Goal: Task Accomplishment & Management: Complete application form

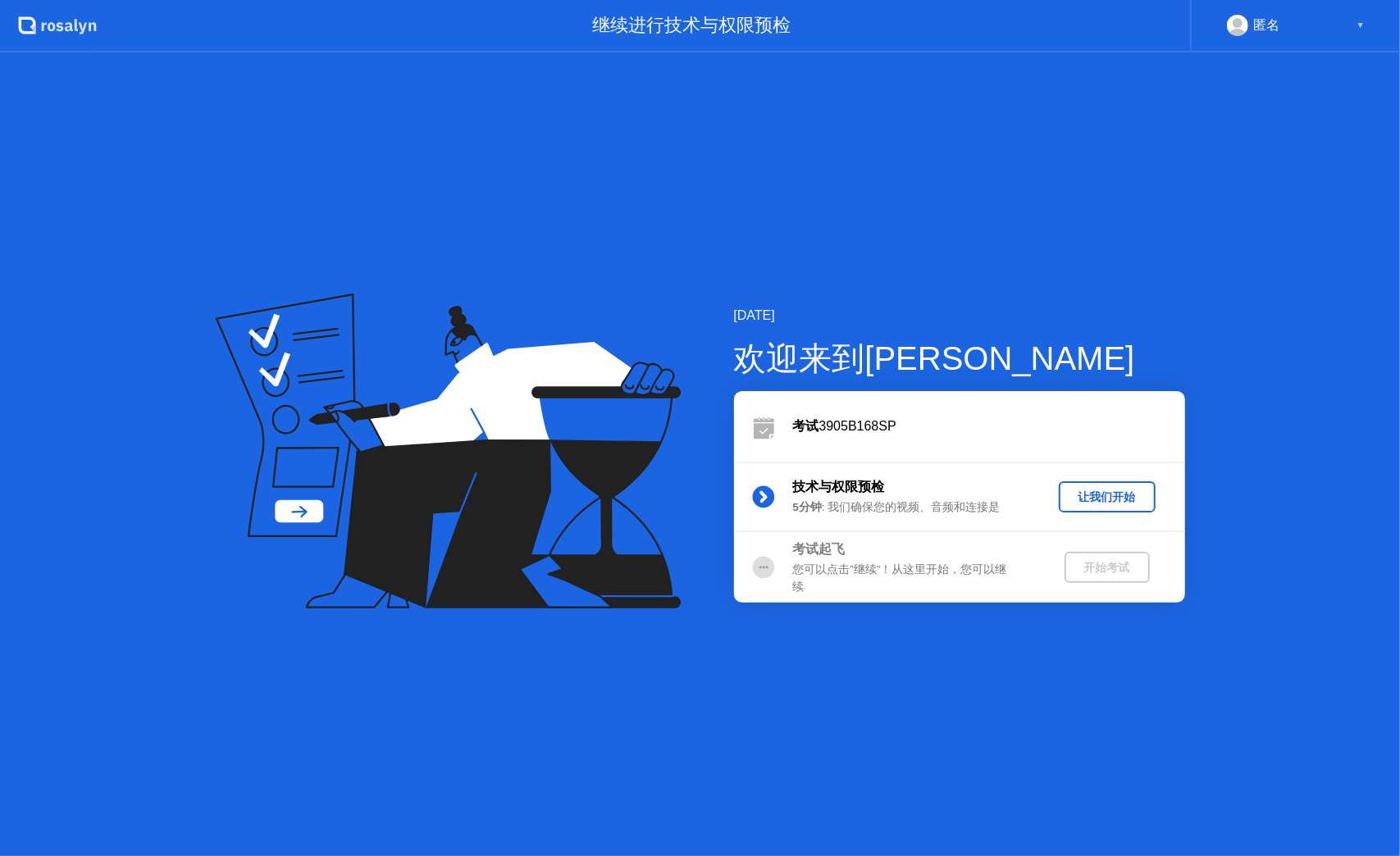
click at [1092, 499] on div "让我们开始" at bounding box center [1107, 497] width 84 height 16
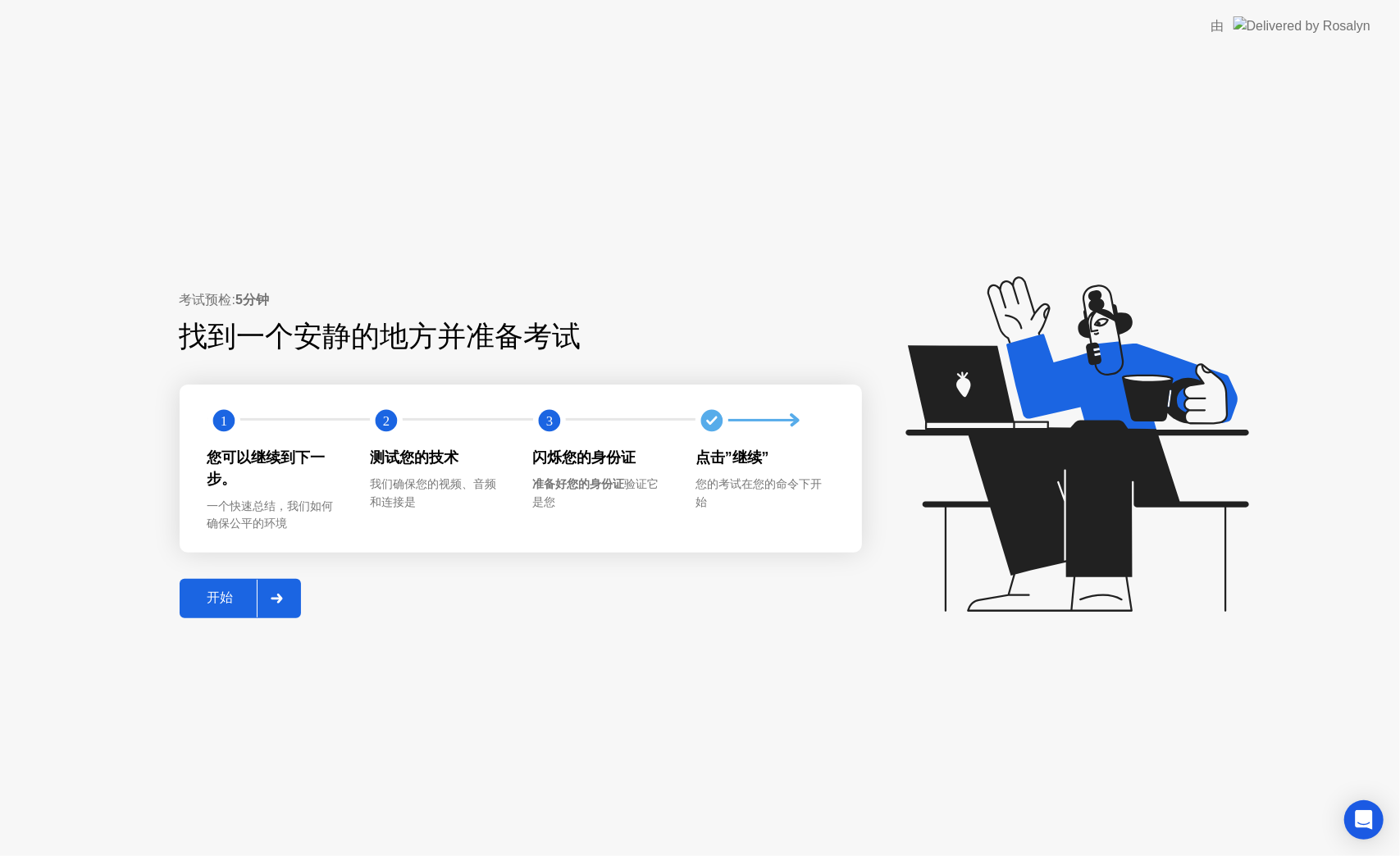
click at [1124, 659] on icon at bounding box center [1073, 452] width 423 height 420
click at [278, 592] on div at bounding box center [276, 598] width 39 height 37
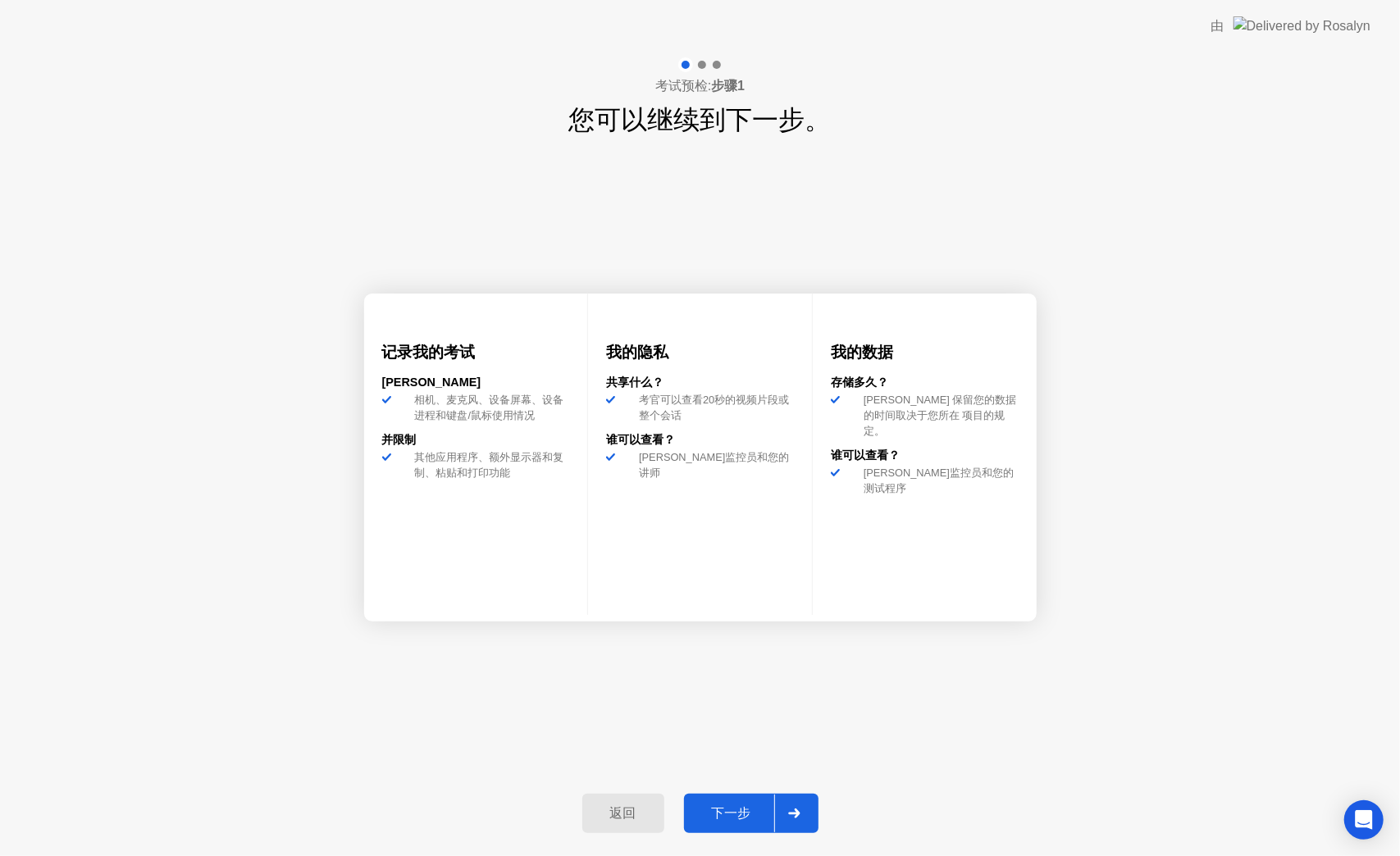
click at [638, 806] on div "返回" at bounding box center [623, 814] width 72 height 17
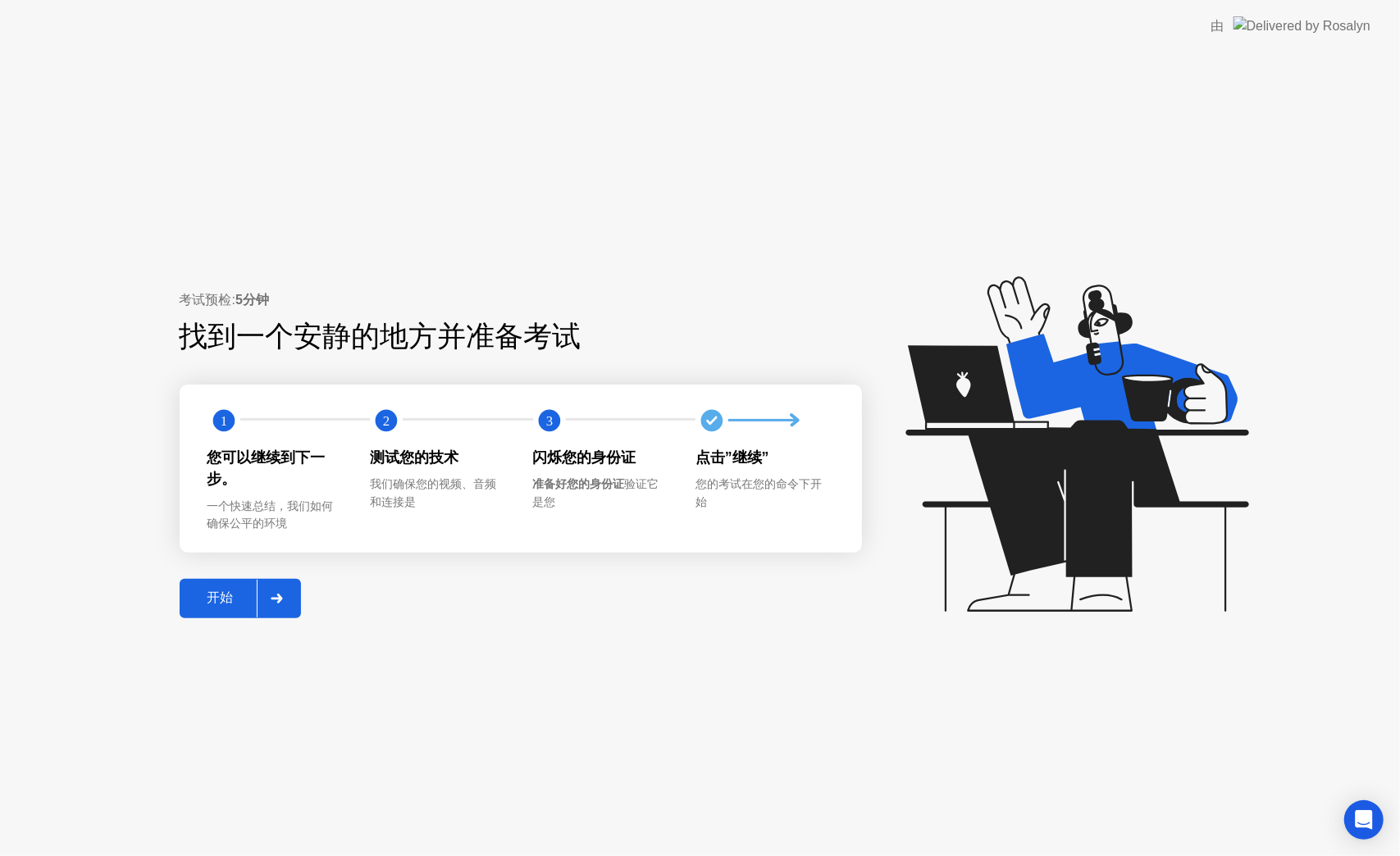
click at [270, 615] on div at bounding box center [276, 598] width 39 height 37
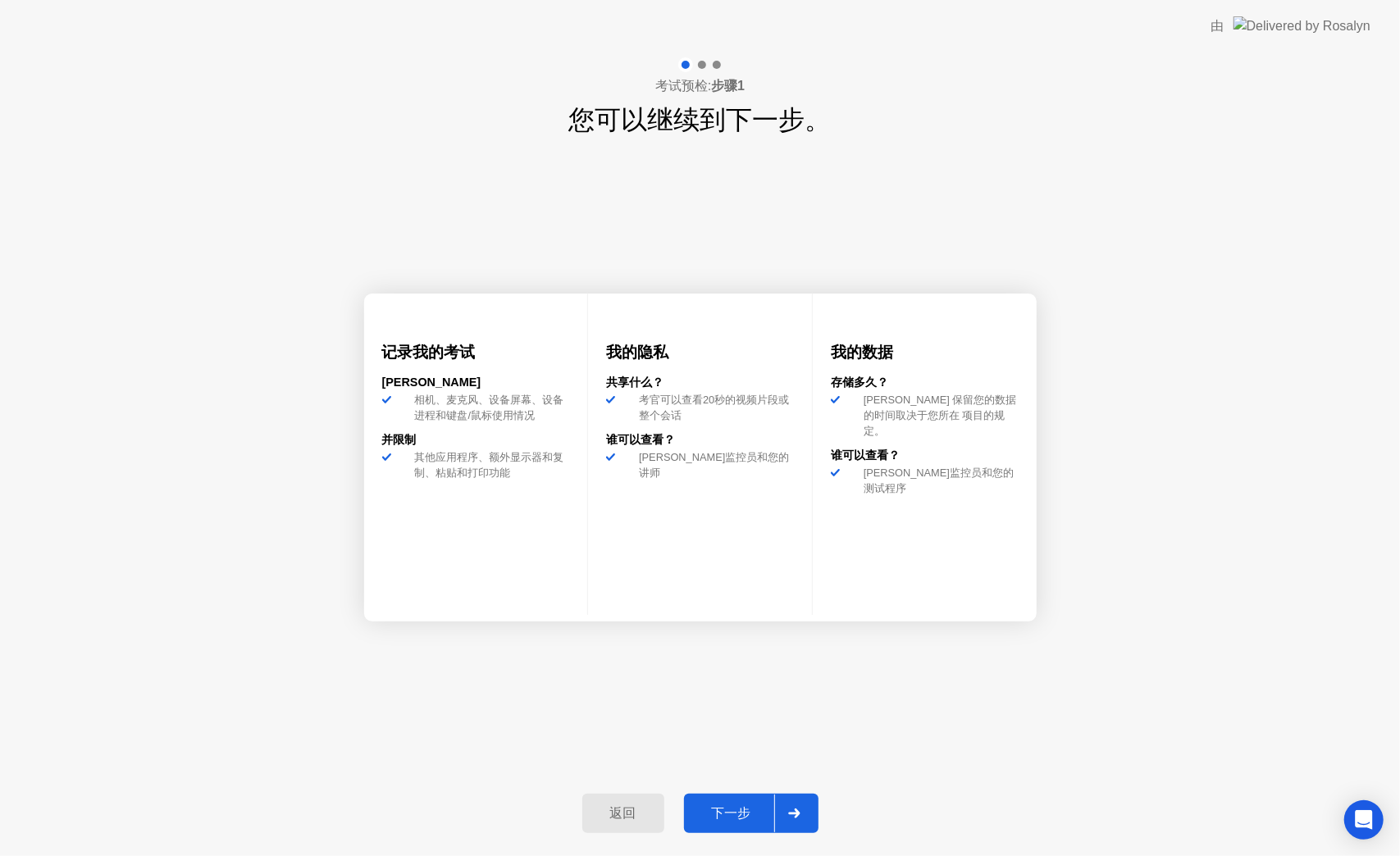
click at [733, 809] on div "下一步" at bounding box center [731, 814] width 85 height 17
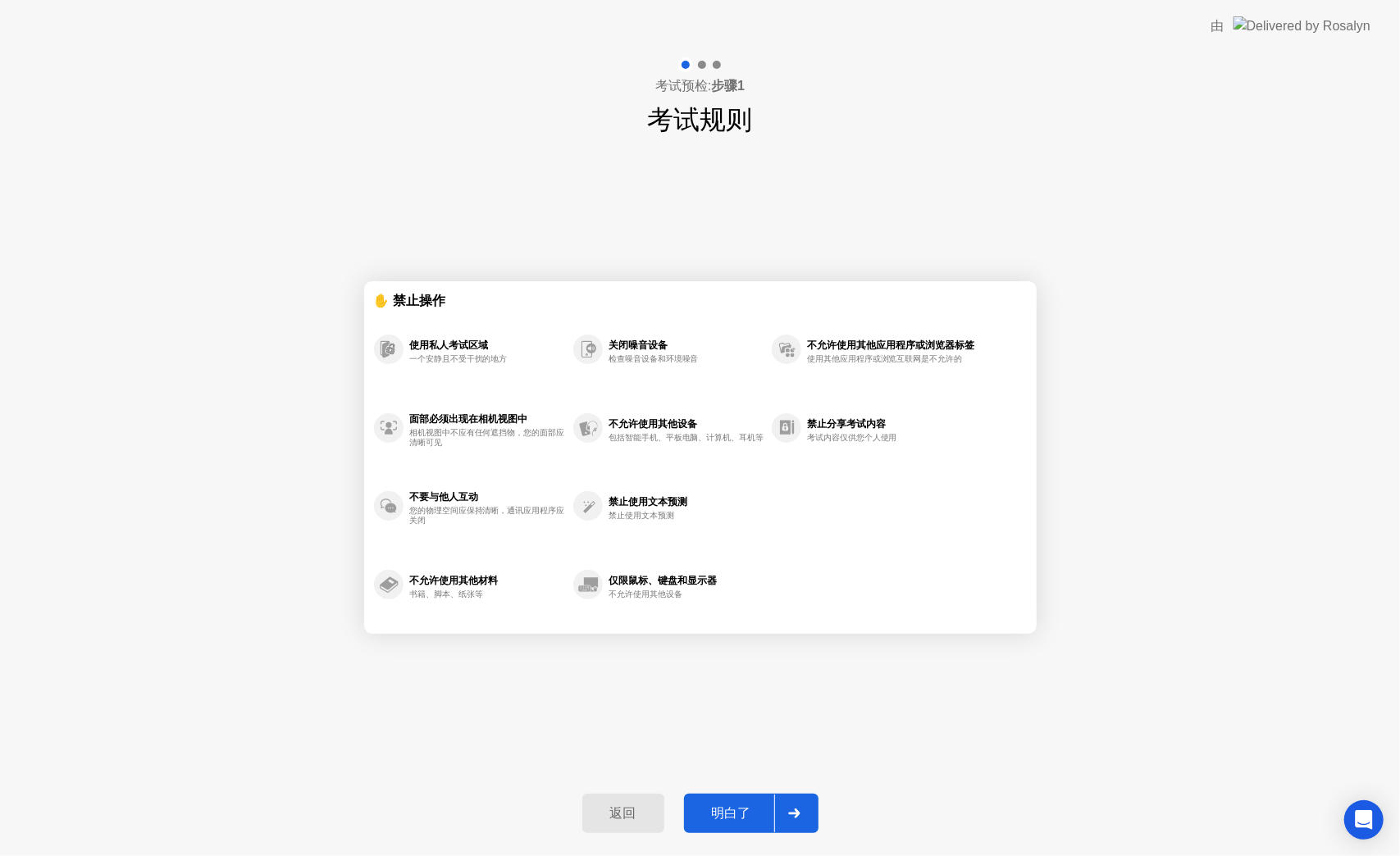
click at [789, 672] on div "✋ 禁止操作 使用私人考试区域 一个安静且不受干扰的地方 面部必须出现在相机视图中 相机视图中不应有任何遮挡物，您的面部应清晰可见 不要与他人互动 您的物理空…" at bounding box center [700, 458] width 672 height 637
click at [784, 816] on div at bounding box center [794, 813] width 39 height 37
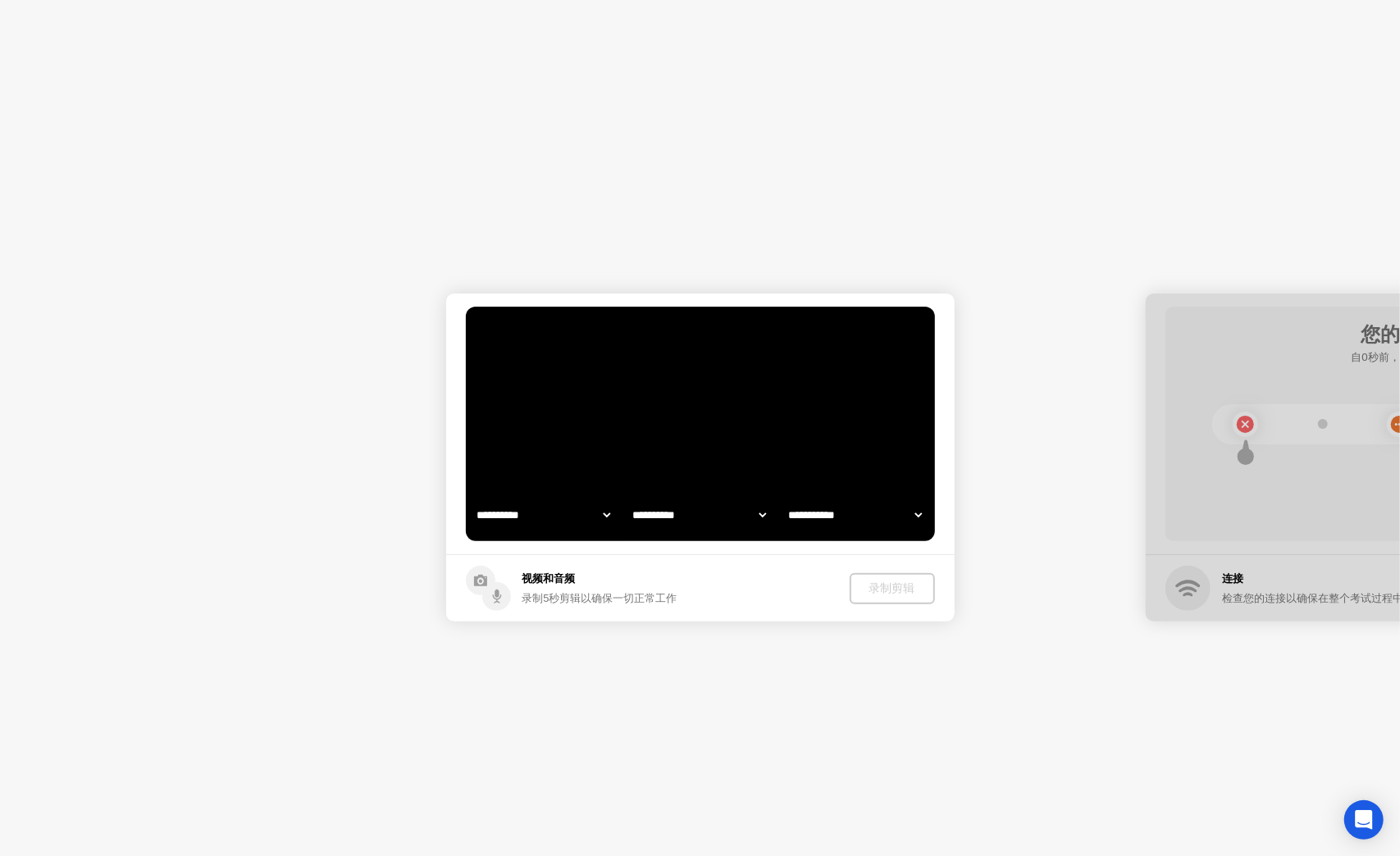
select select "**********"
select select "*******"
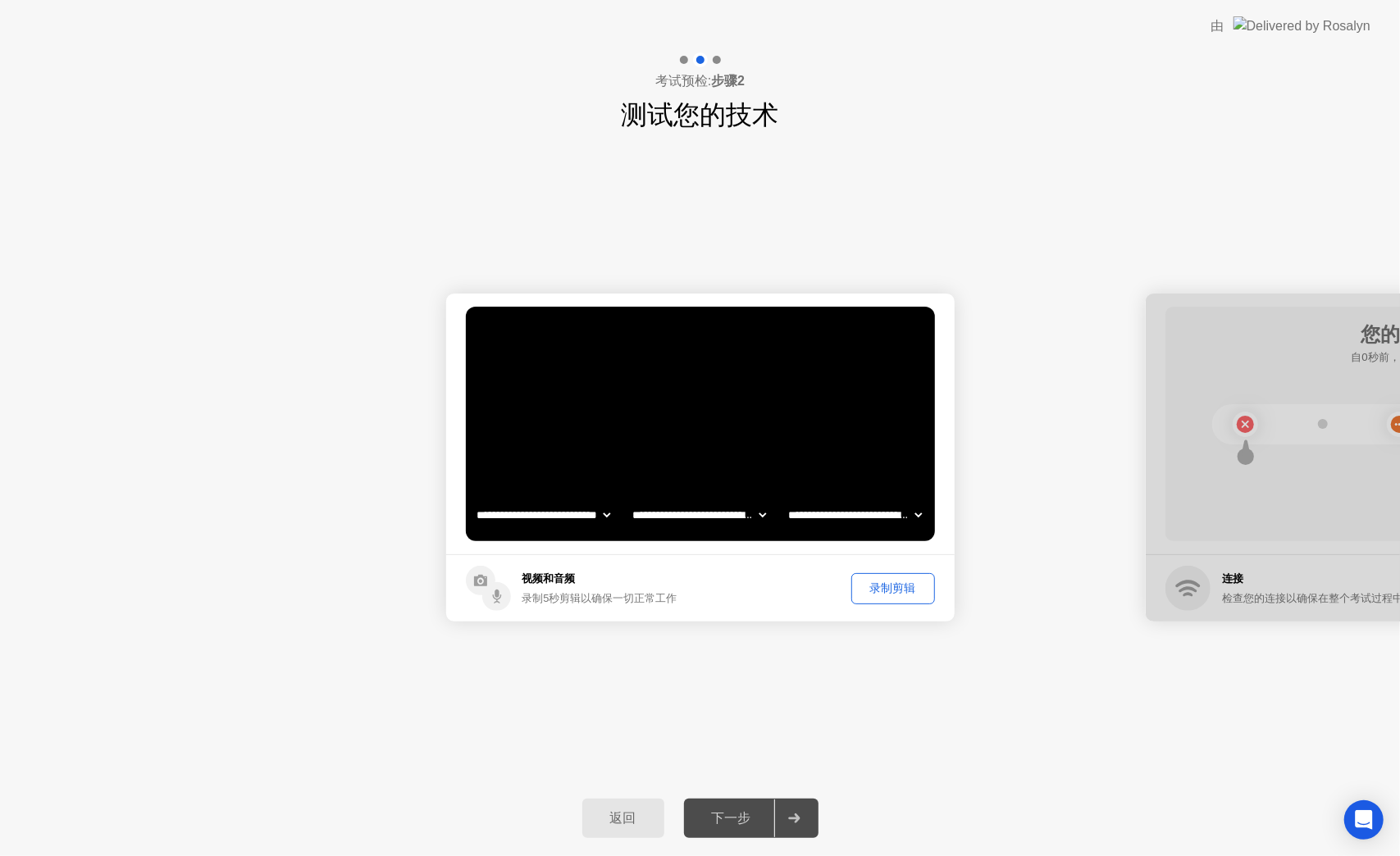
click at [907, 592] on div "录制剪辑" at bounding box center [892, 588] width 72 height 16
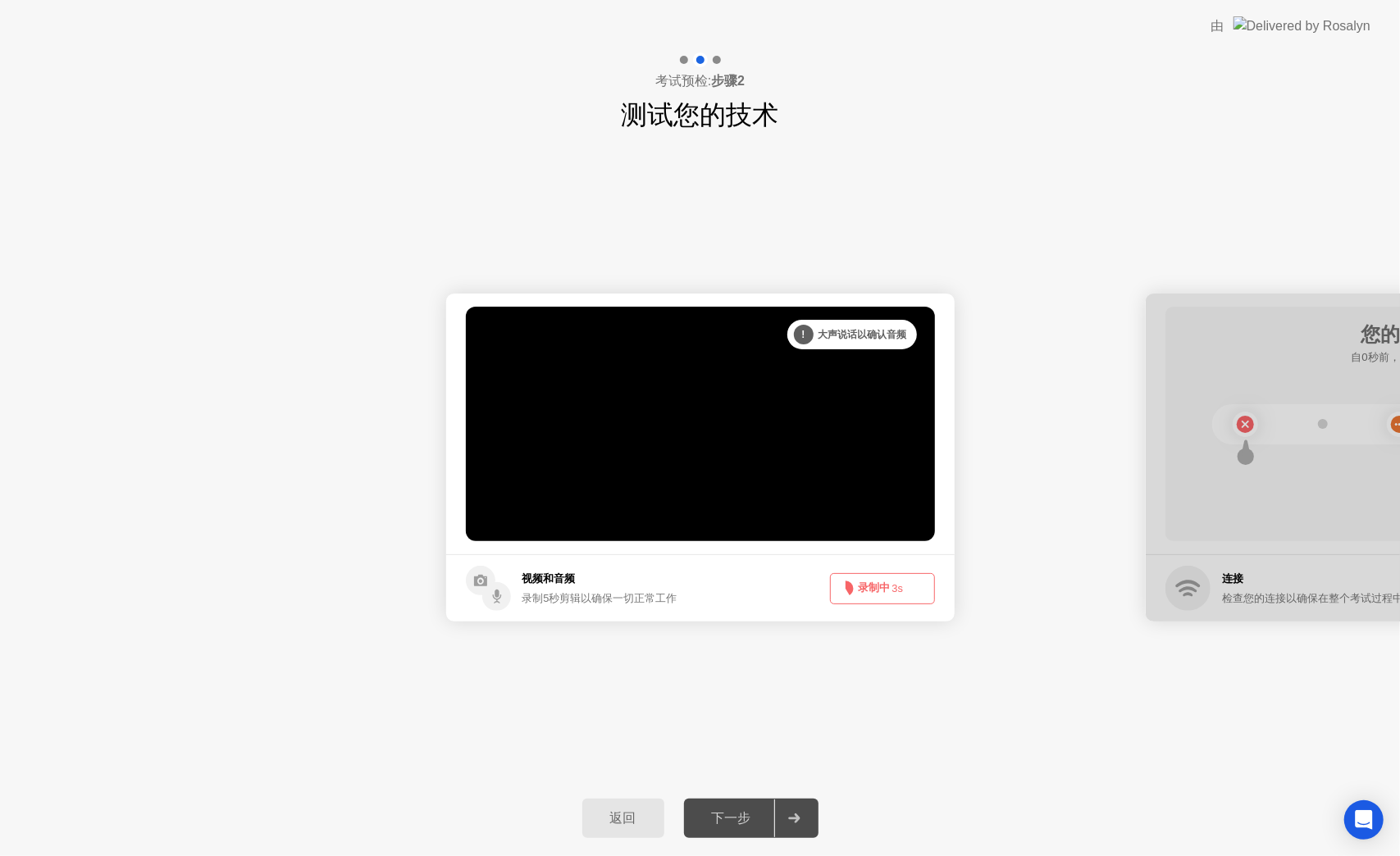
click at [907, 592] on button "录制中 3s" at bounding box center [882, 589] width 105 height 31
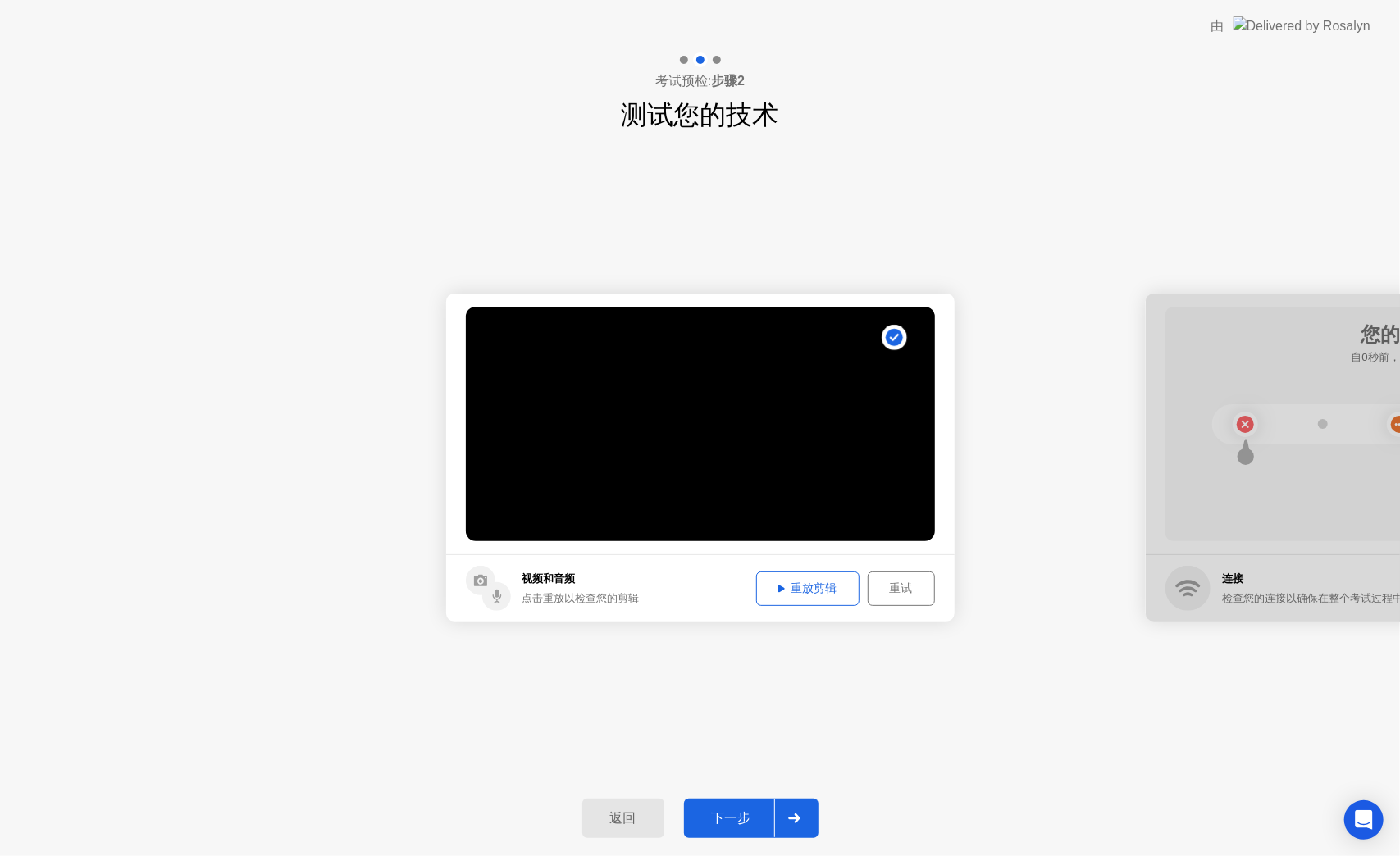
click at [780, 573] on button "重放剪辑" at bounding box center [807, 589] width 103 height 35
click at [789, 822] on icon at bounding box center [794, 819] width 12 height 10
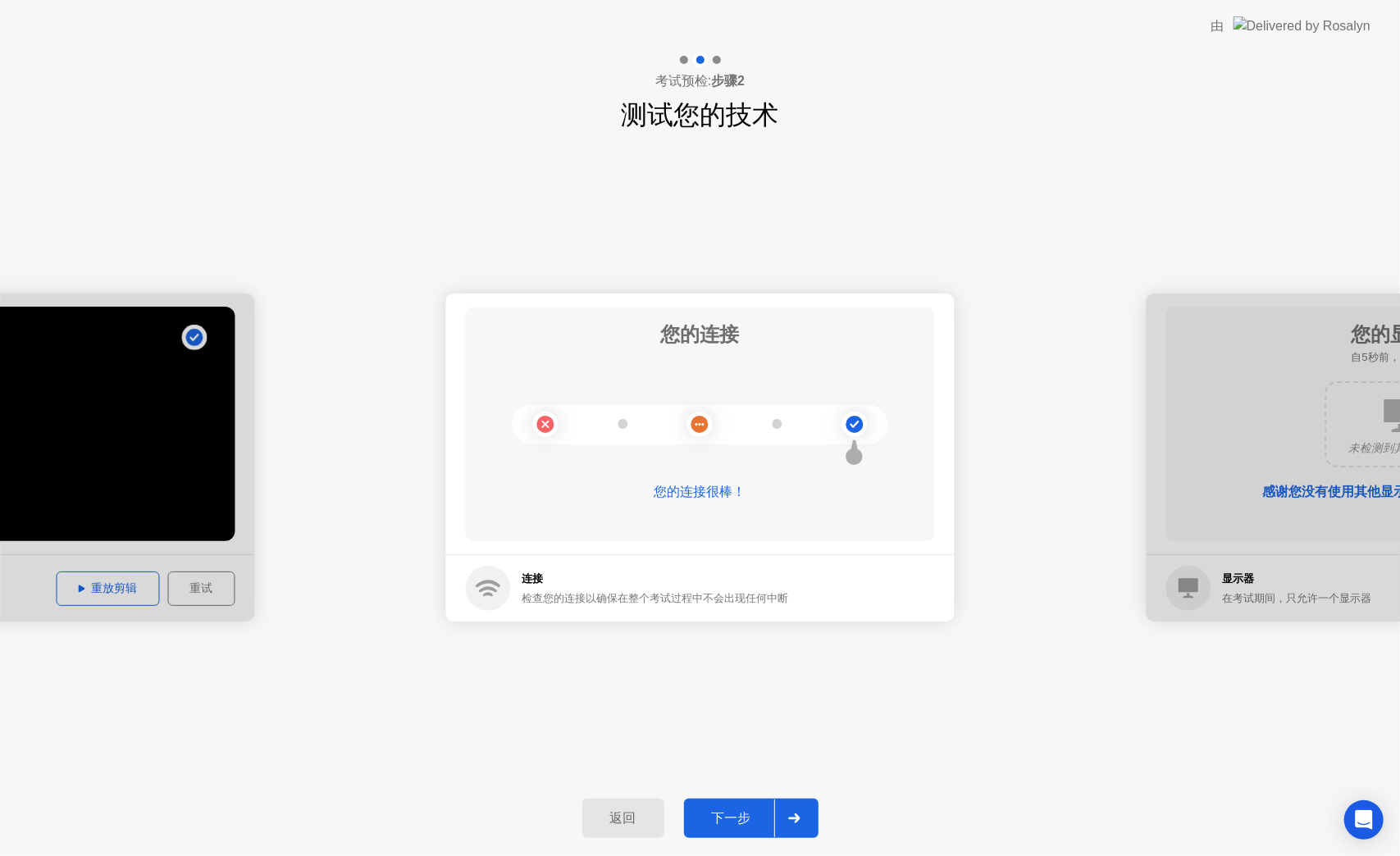
click at [788, 820] on icon at bounding box center [794, 819] width 12 height 10
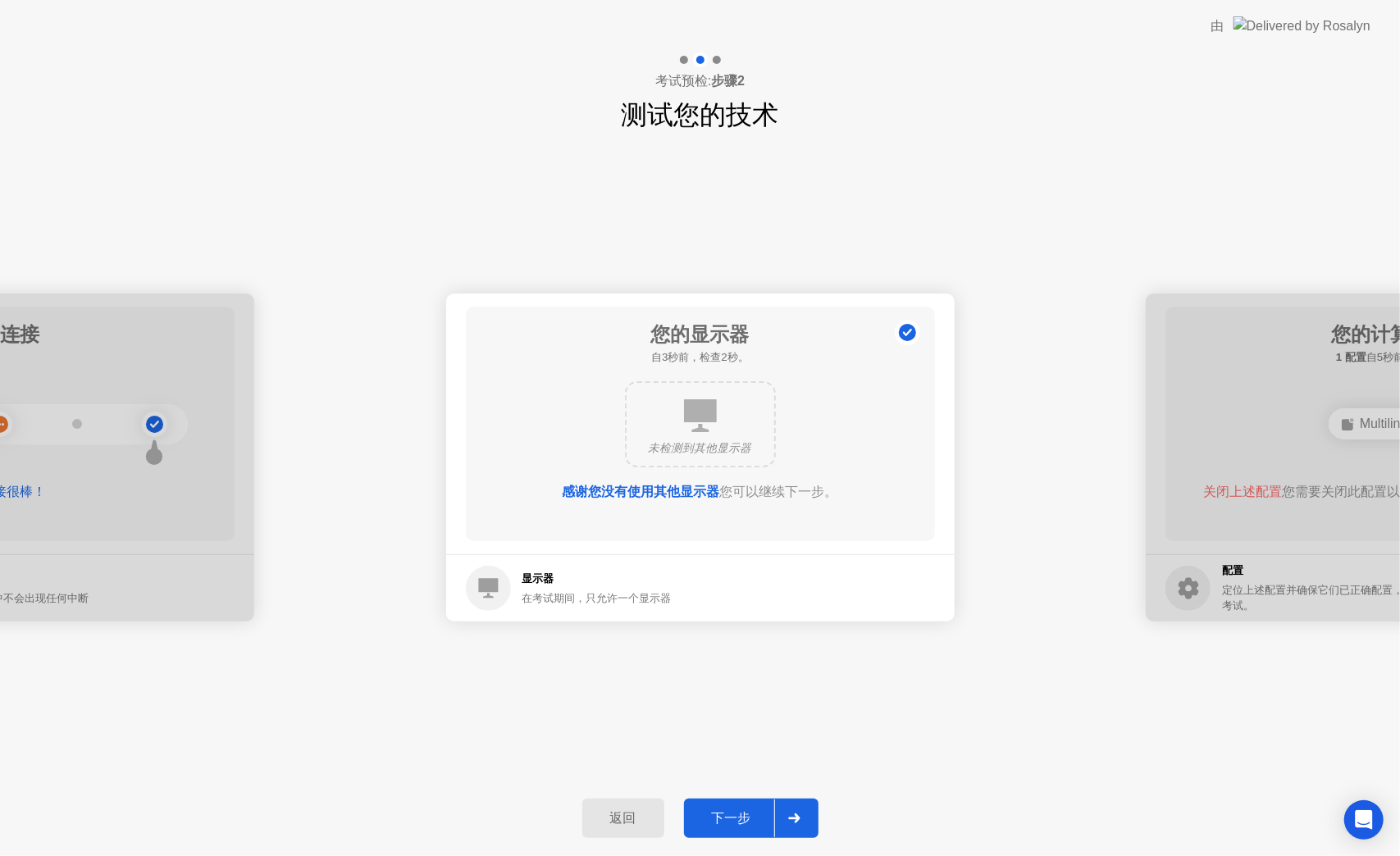
click at [791, 812] on div at bounding box center [794, 818] width 39 height 37
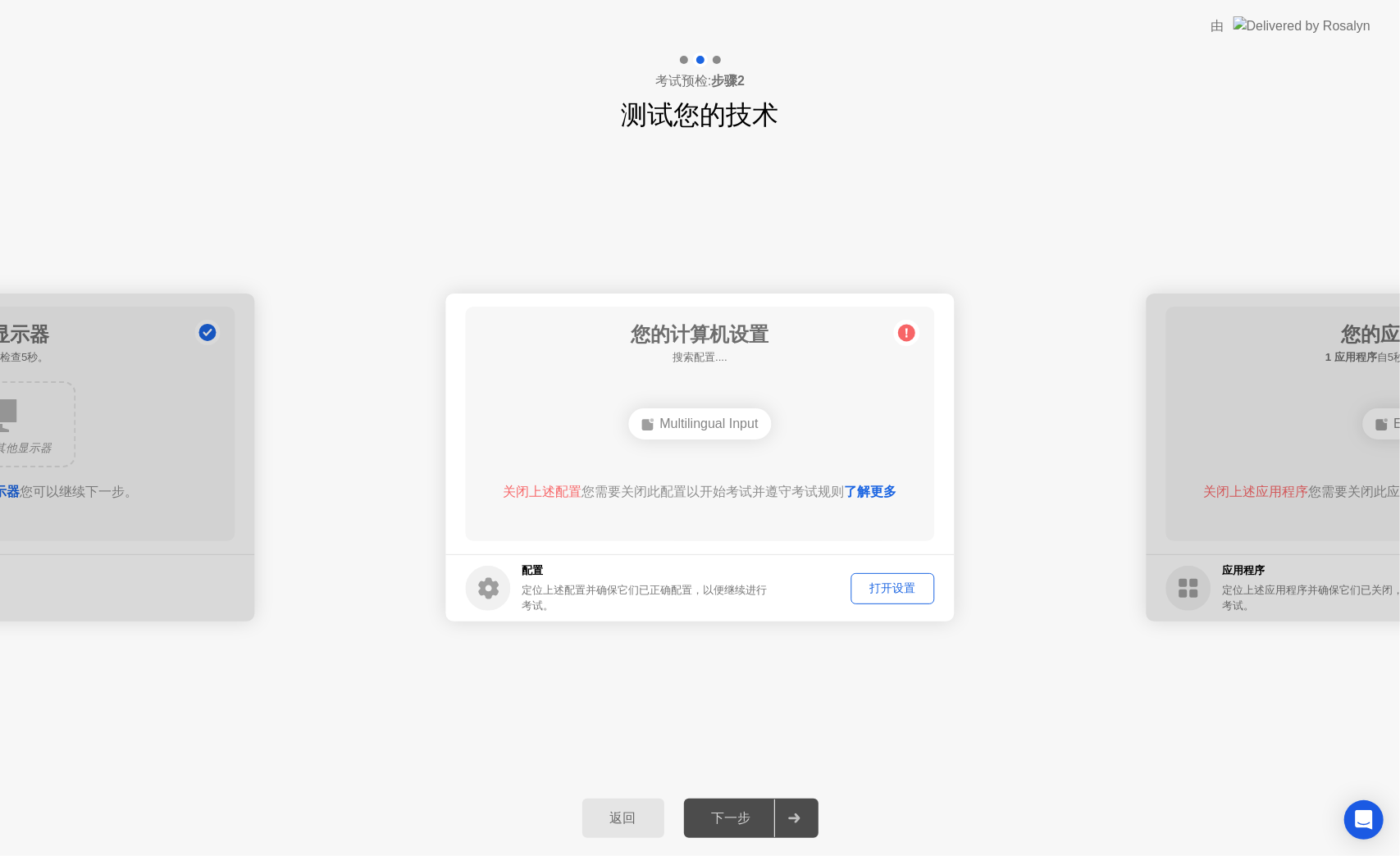
click at [891, 587] on div "打开设置" at bounding box center [892, 588] width 72 height 16
drag, startPoint x: 743, startPoint y: 425, endPoint x: 727, endPoint y: 484, distance: 61.1
click at [617, 422] on div "Multilingual Input" at bounding box center [700, 424] width 375 height 44
click at [911, 604] on footer "配置 定位上述配置并确保它们已正确配置，以便继续进行考试。 打开设置" at bounding box center [700, 588] width 509 height 68
click at [907, 598] on button "打开设置" at bounding box center [893, 589] width 84 height 31
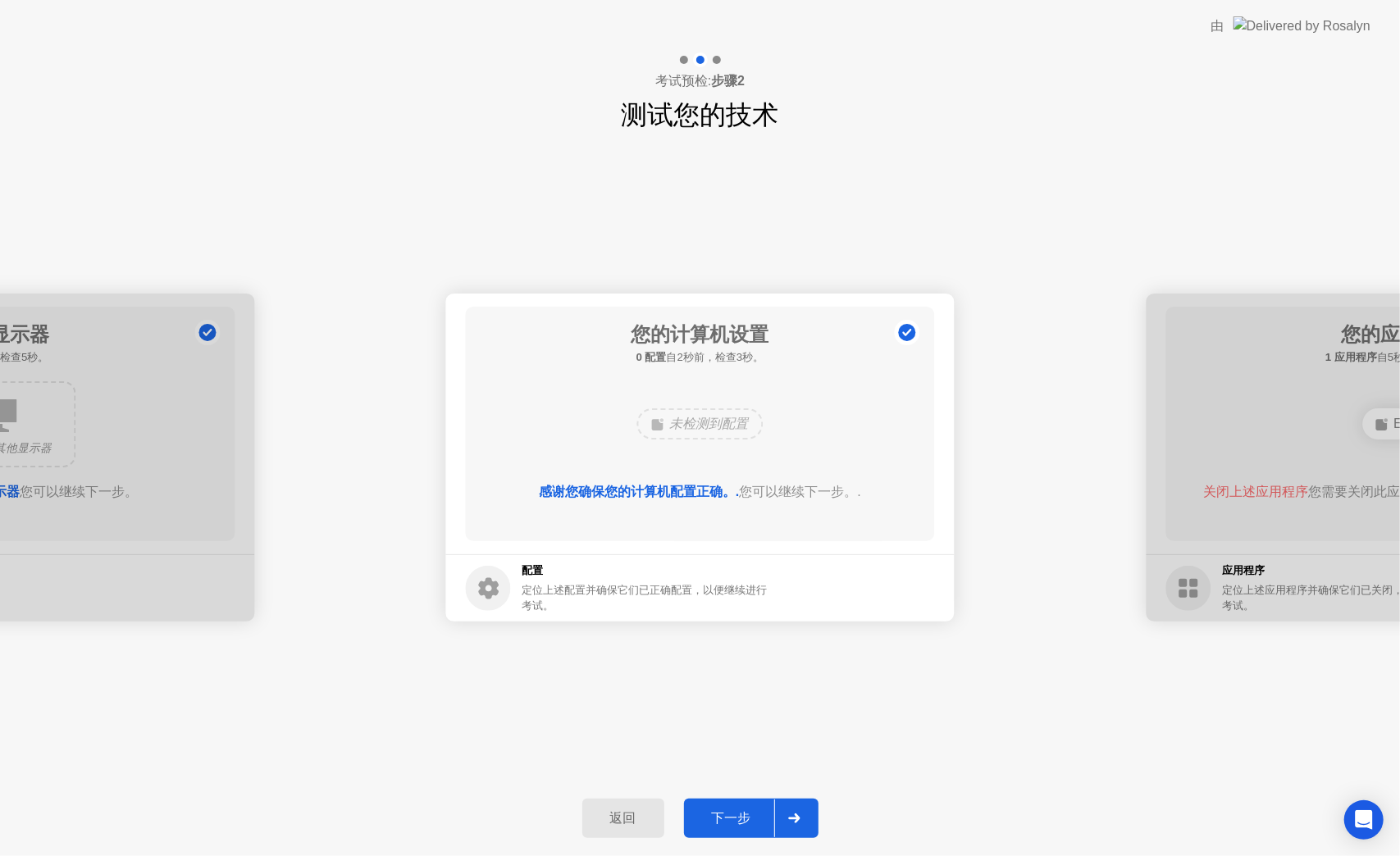
click at [778, 816] on div at bounding box center [794, 818] width 39 height 37
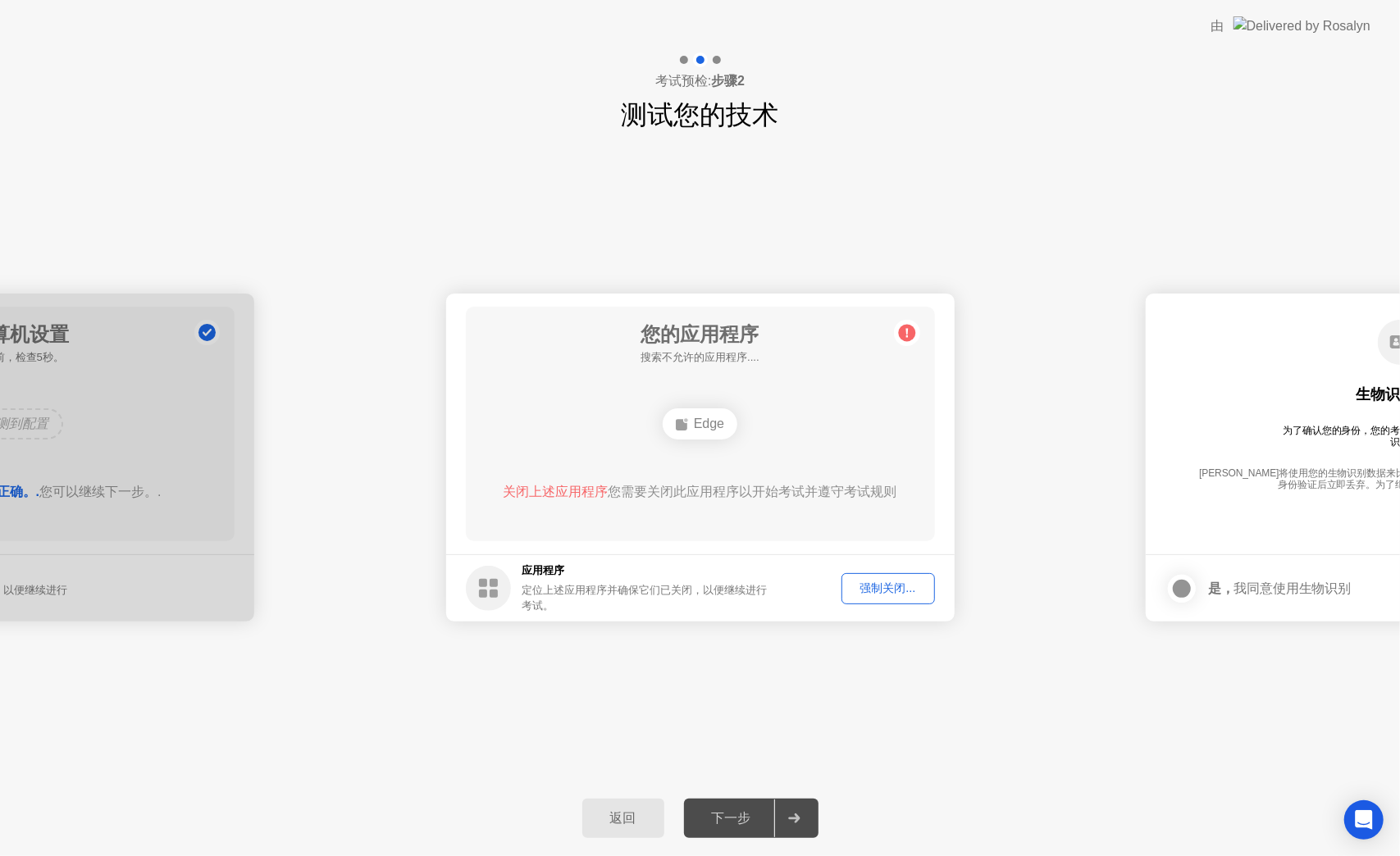
click at [879, 595] on div "强制关闭..." at bounding box center [889, 588] width 82 height 16
click at [888, 589] on div "强制关闭..." at bounding box center [889, 588] width 82 height 16
click at [722, 422] on div "Edge" at bounding box center [700, 424] width 75 height 31
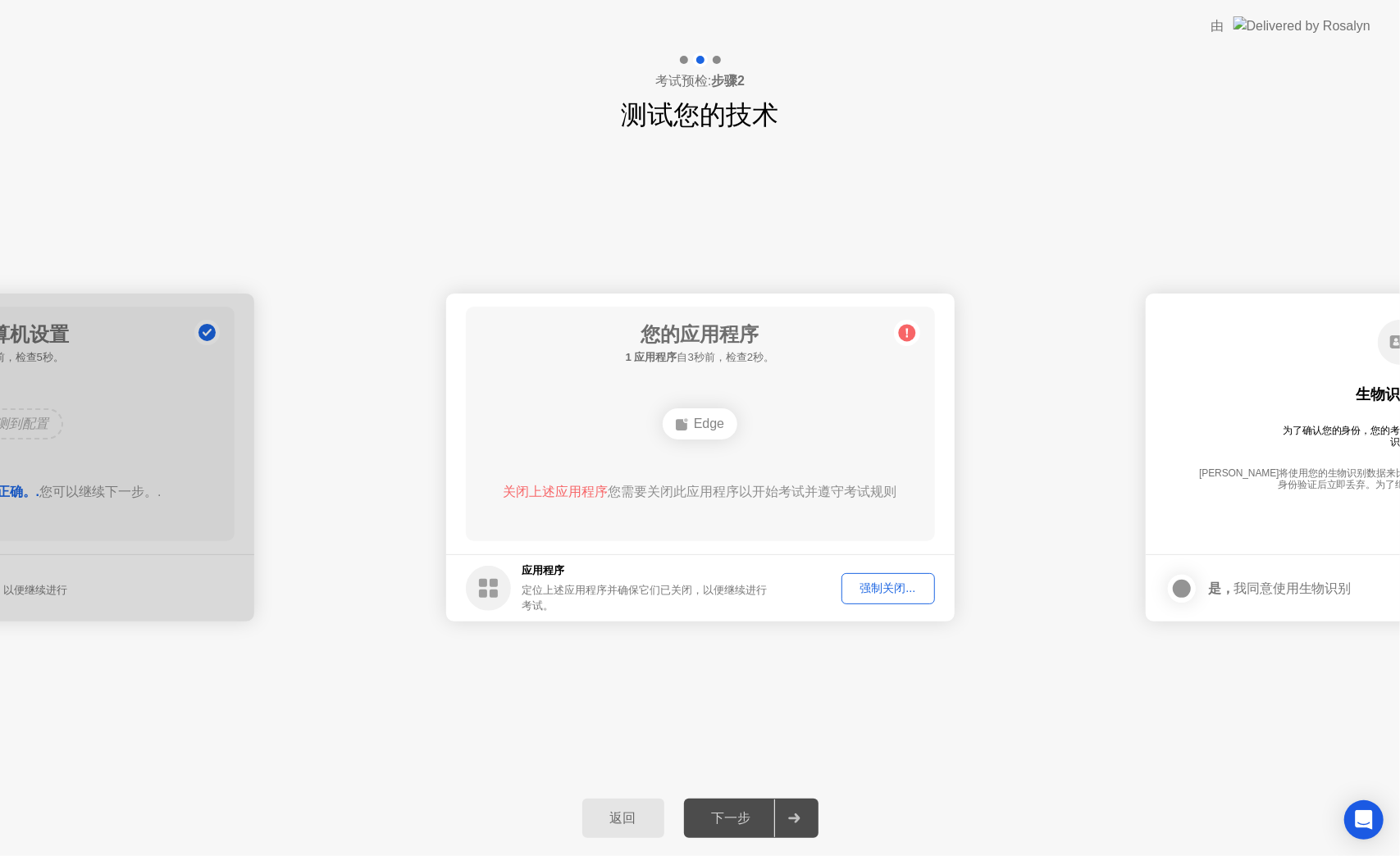
click at [638, 822] on div "返回" at bounding box center [623, 819] width 72 height 17
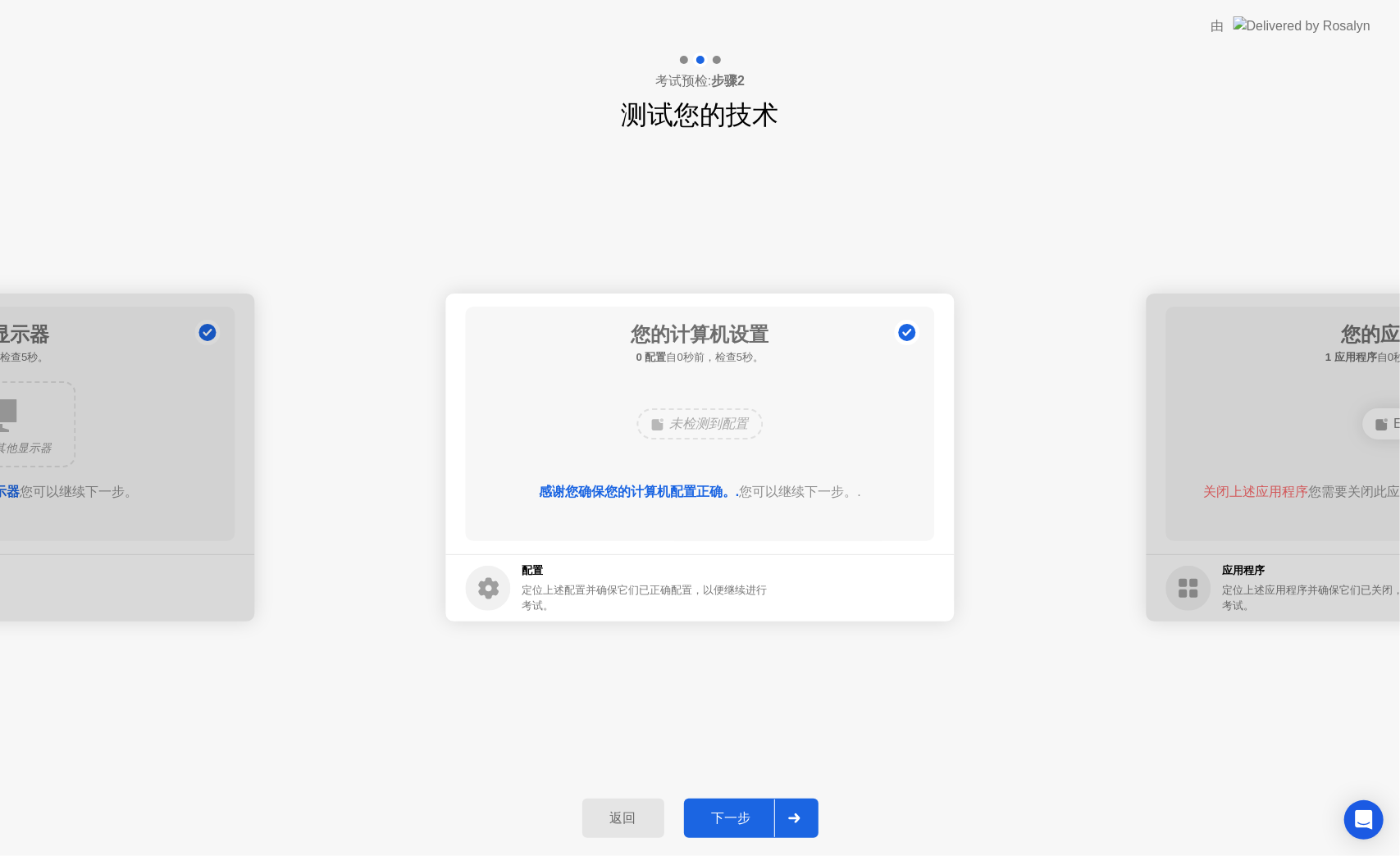
click at [771, 820] on div "下一步" at bounding box center [731, 819] width 85 height 17
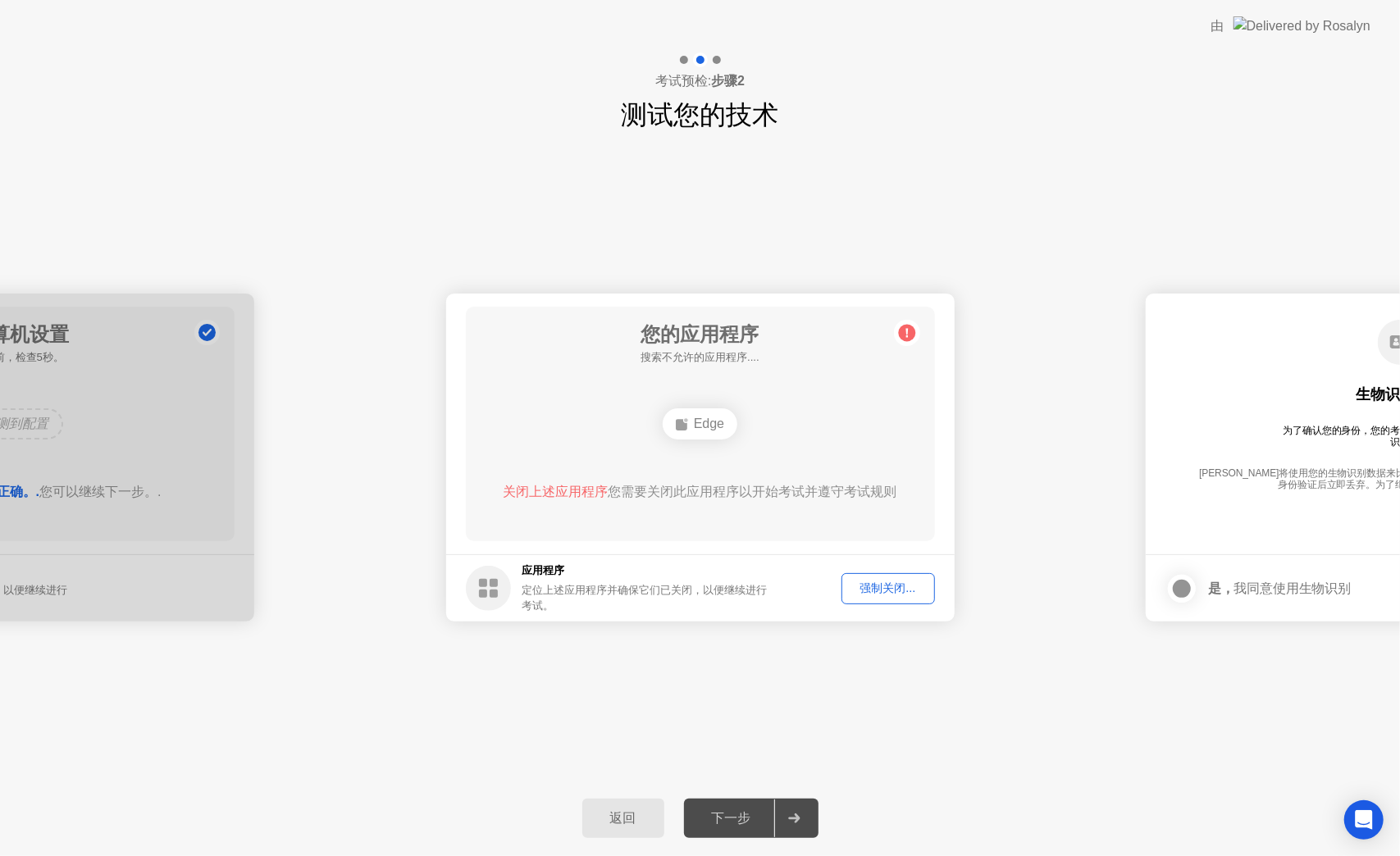
click at [902, 596] on div "强制关闭..." at bounding box center [889, 588] width 82 height 16
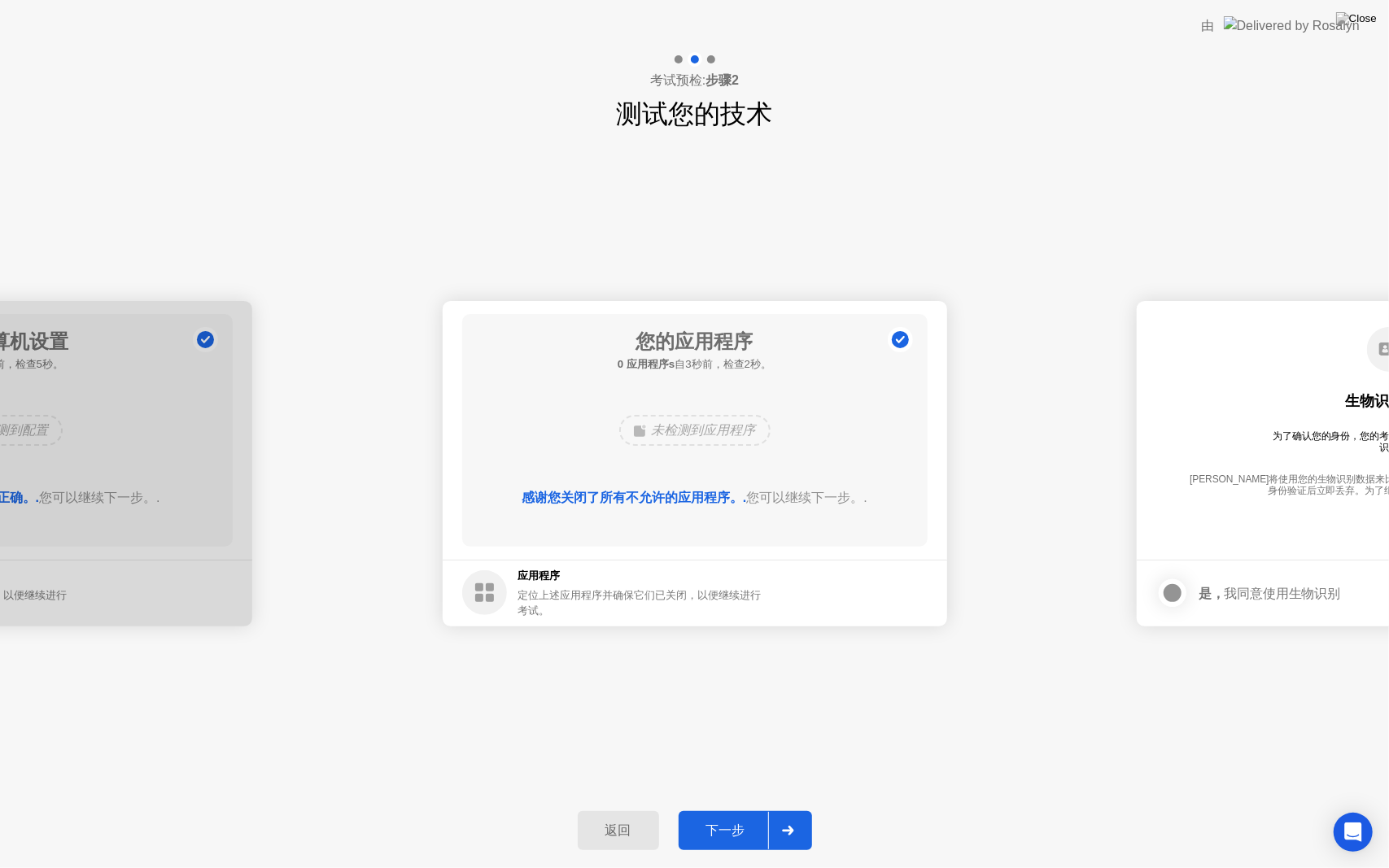
click at [779, 828] on div at bounding box center [787, 830] width 39 height 37
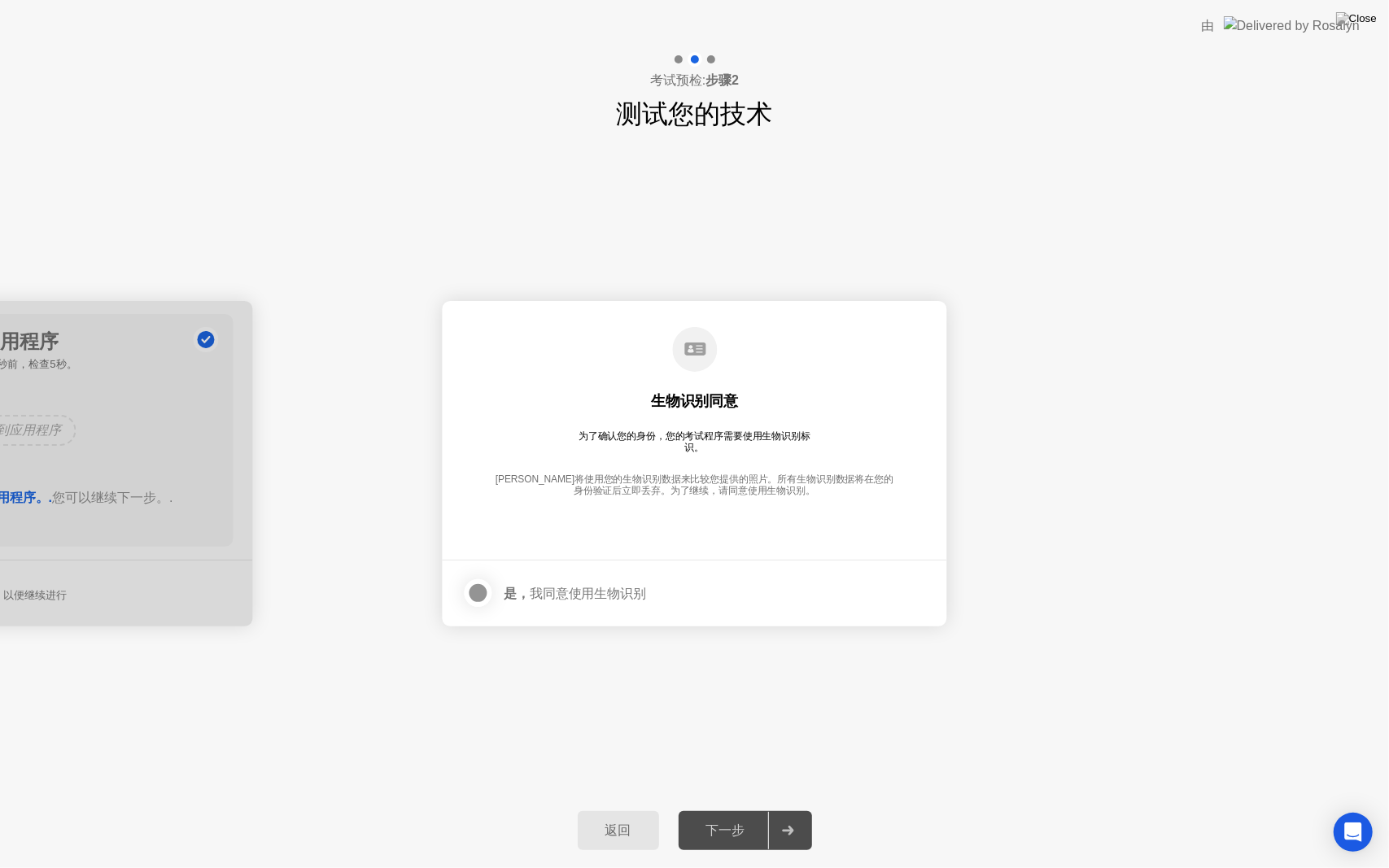
click at [483, 593] on div at bounding box center [478, 593] width 20 height 20
click at [769, 836] on div at bounding box center [787, 830] width 39 height 37
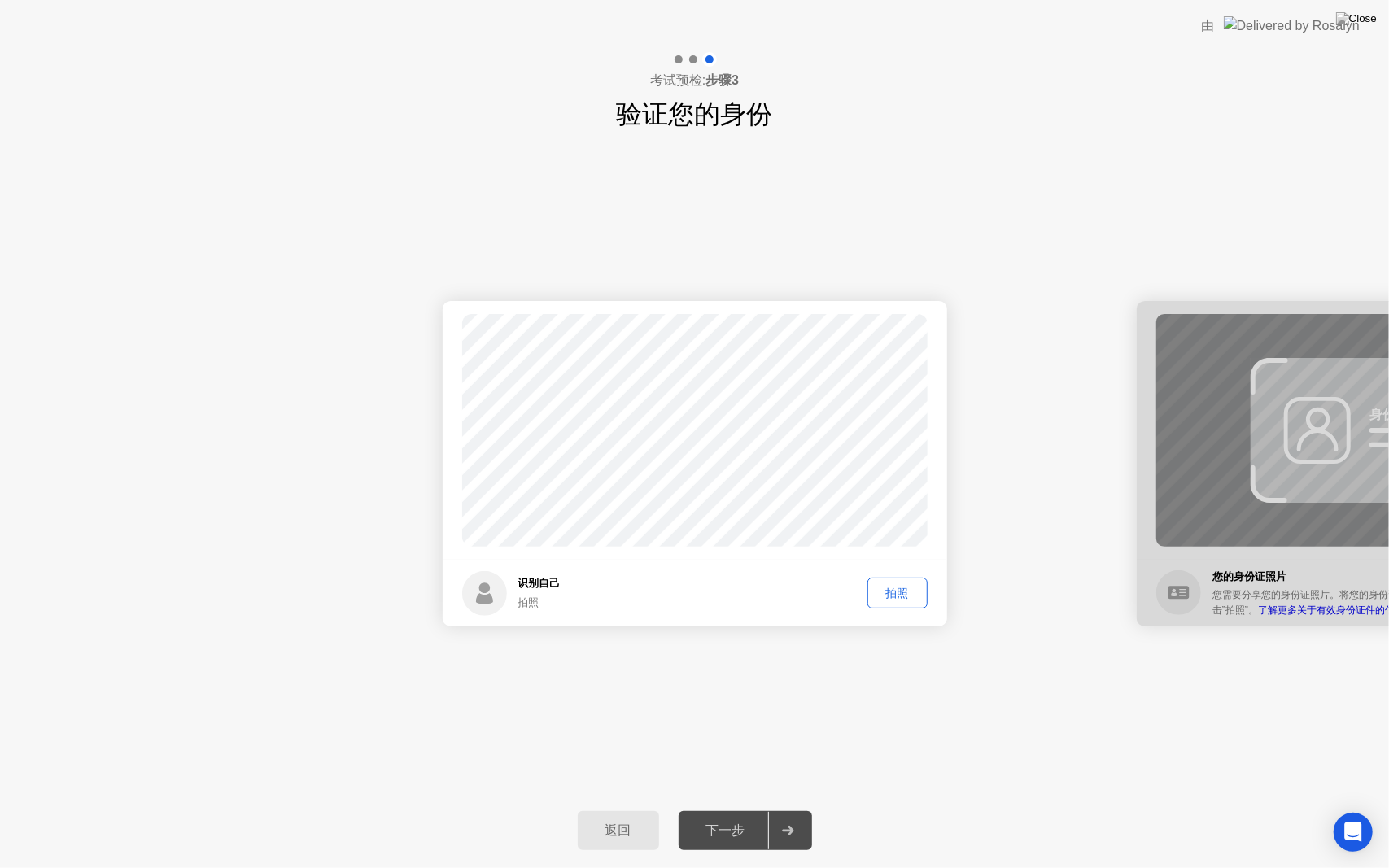
click at [912, 593] on div "拍照" at bounding box center [897, 593] width 49 height 15
click at [905, 598] on div "重拍" at bounding box center [897, 593] width 49 height 15
click at [905, 598] on div "拍照" at bounding box center [897, 593] width 49 height 15
click at [781, 824] on div at bounding box center [787, 830] width 39 height 37
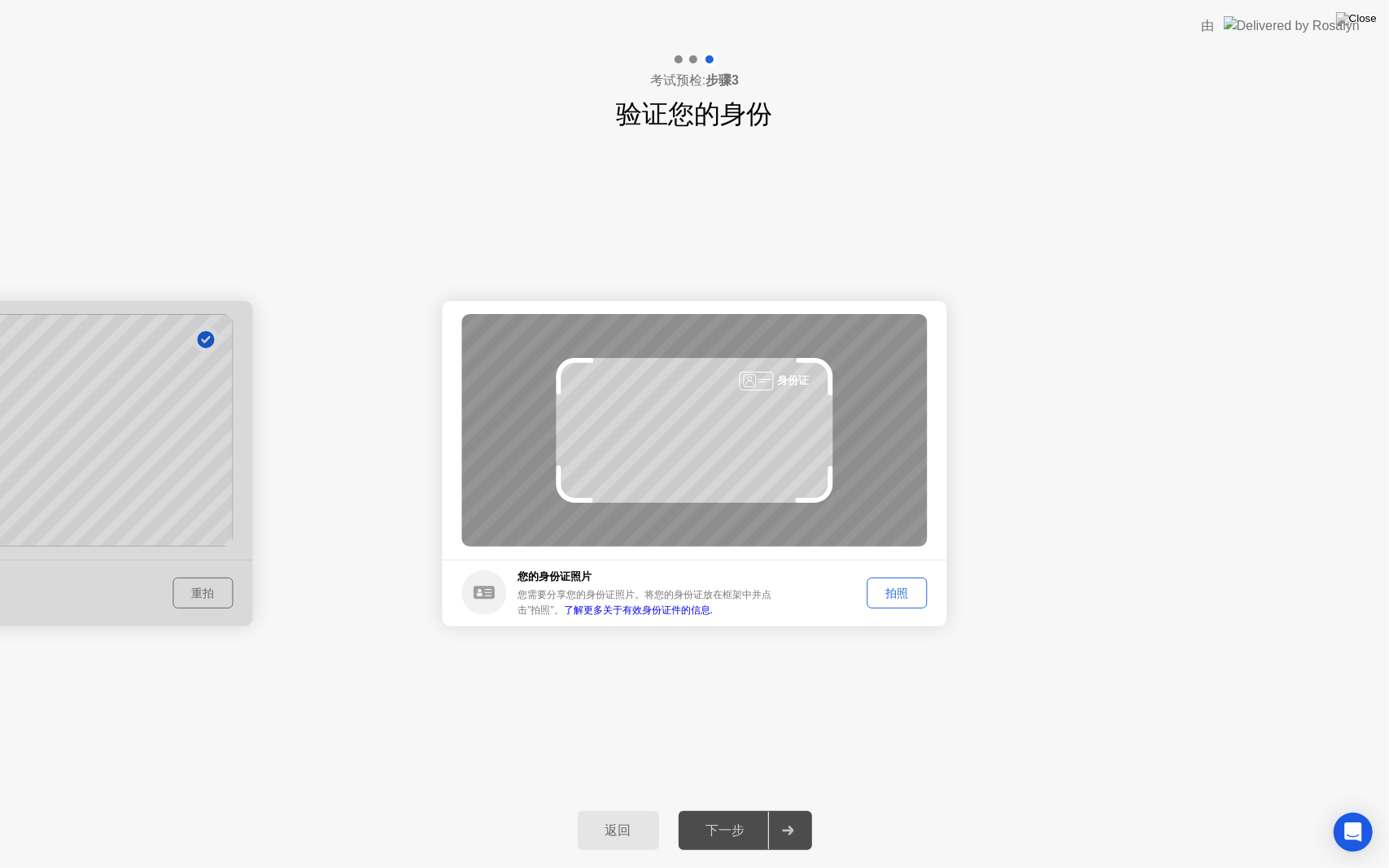
click at [897, 590] on div "拍照" at bounding box center [897, 593] width 49 height 15
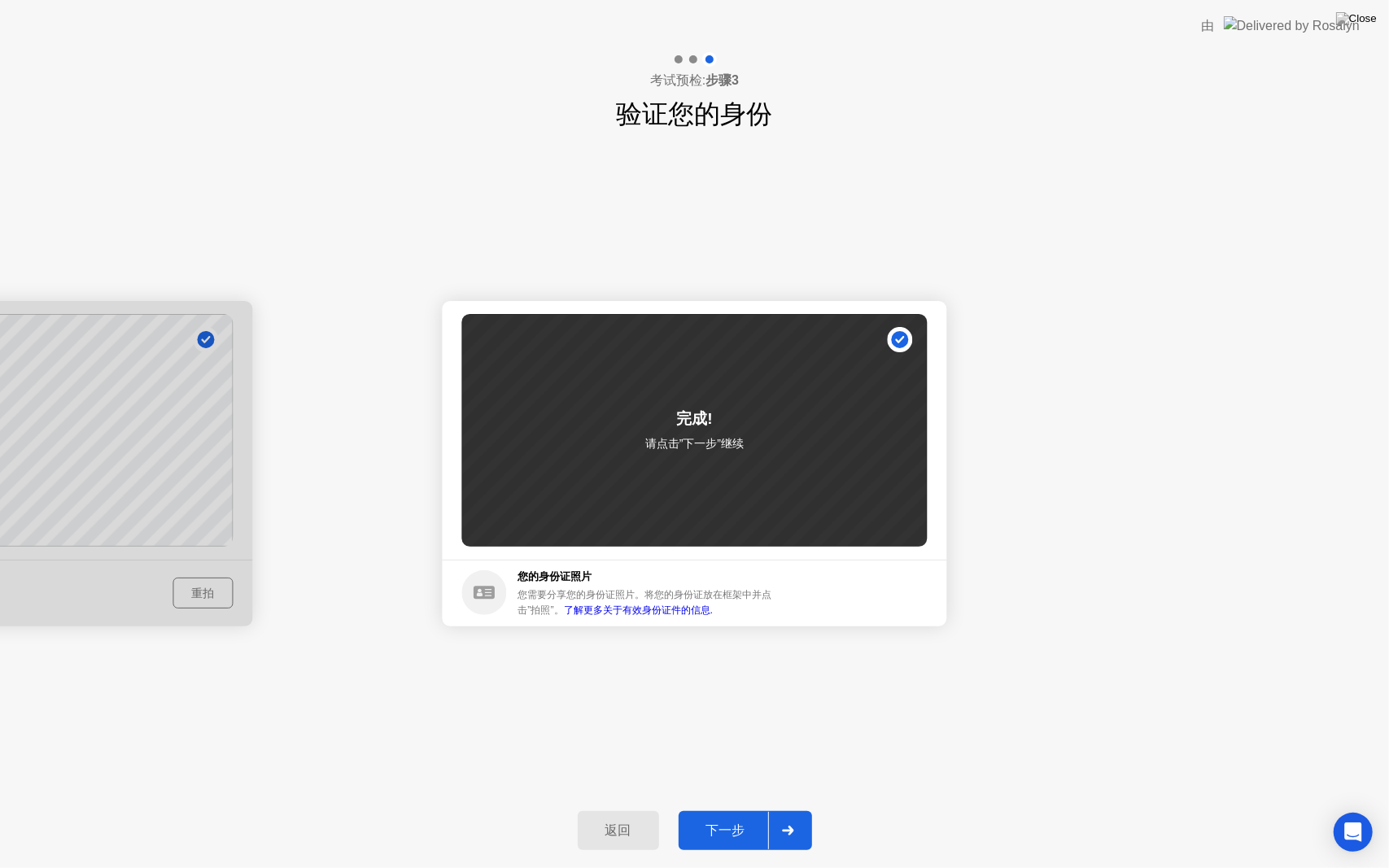
click at [799, 822] on div at bounding box center [787, 830] width 39 height 37
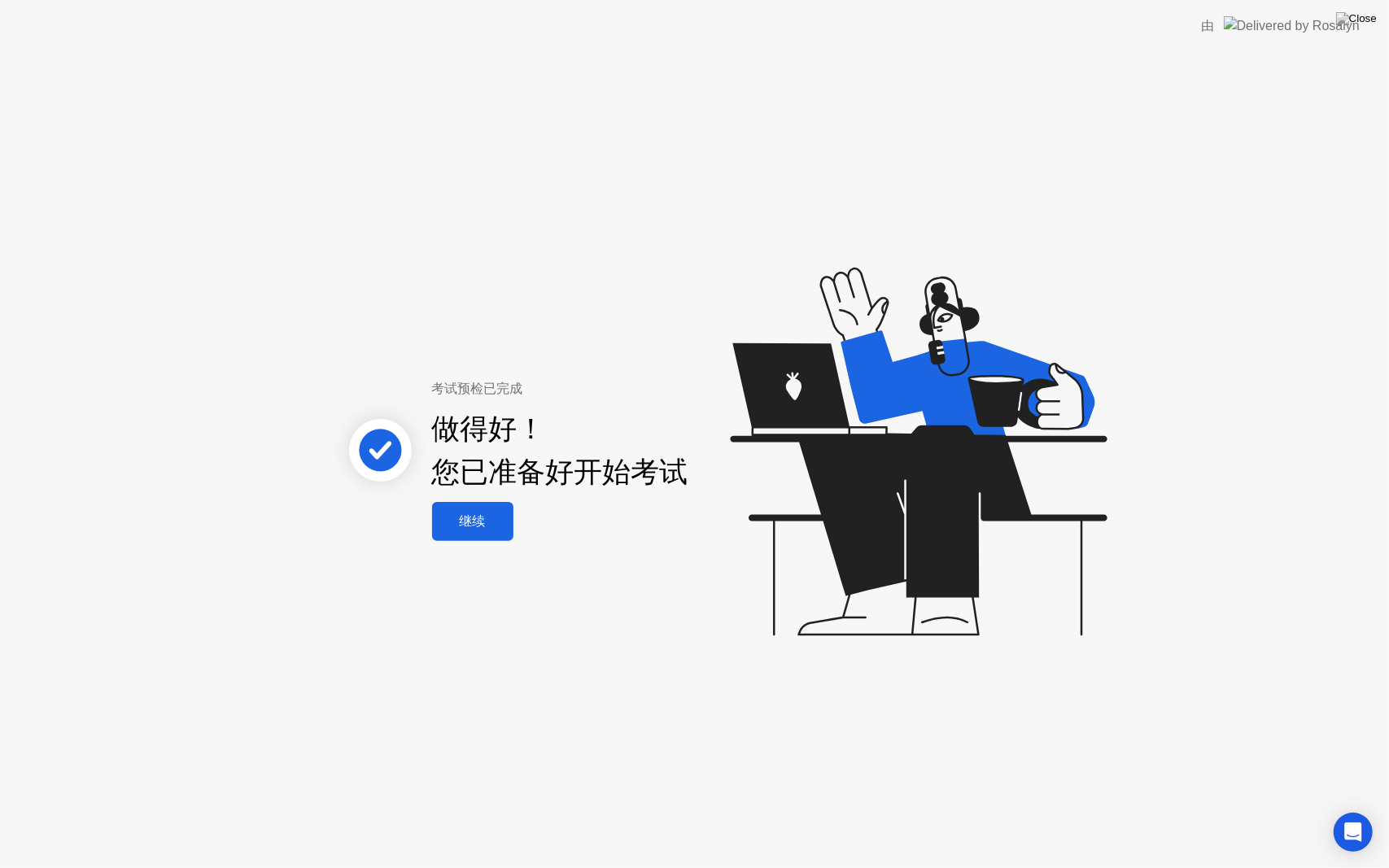
click at [490, 530] on div "继续" at bounding box center [472, 522] width 72 height 17
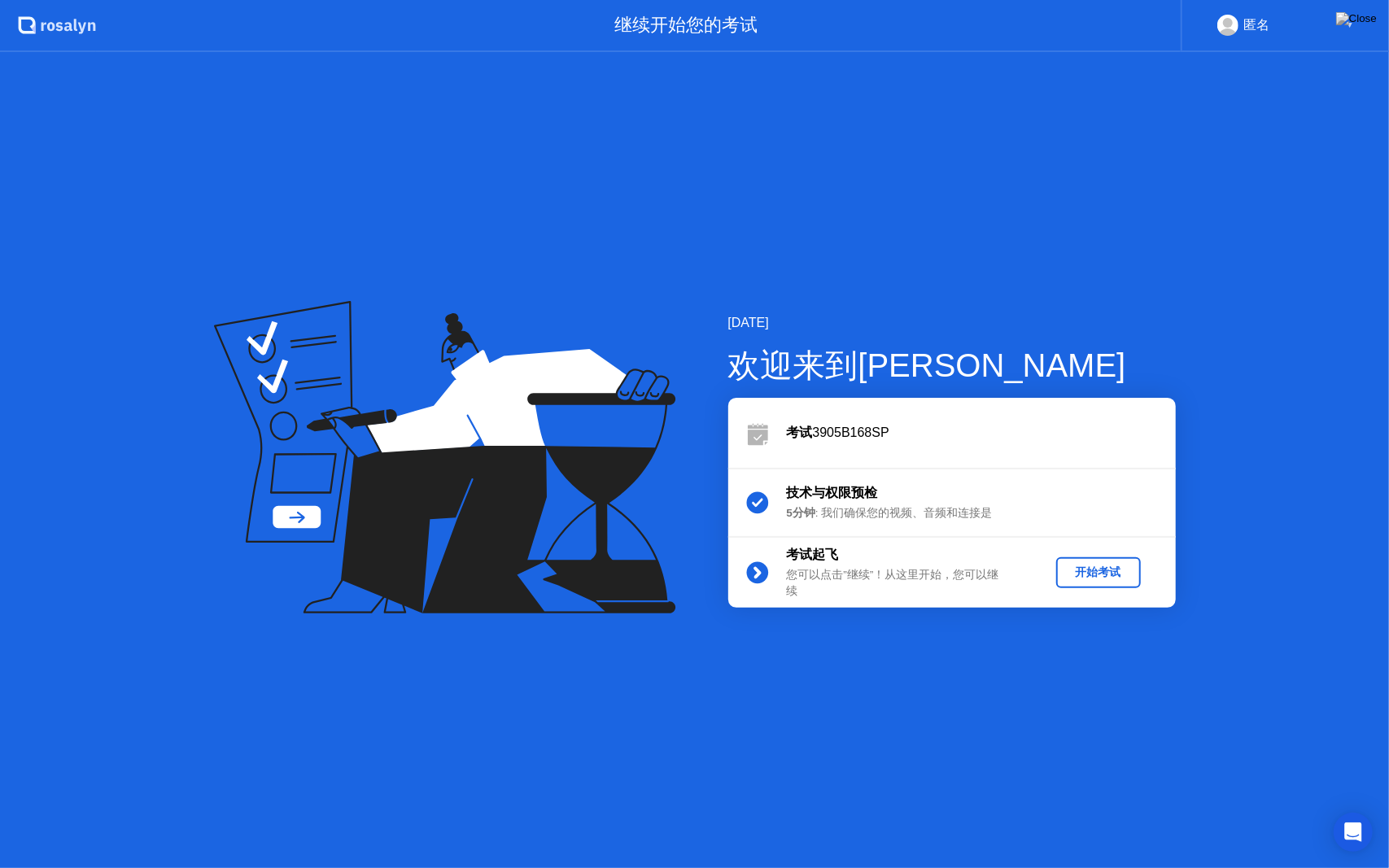
click at [1094, 574] on div "开始考试" at bounding box center [1098, 572] width 72 height 15
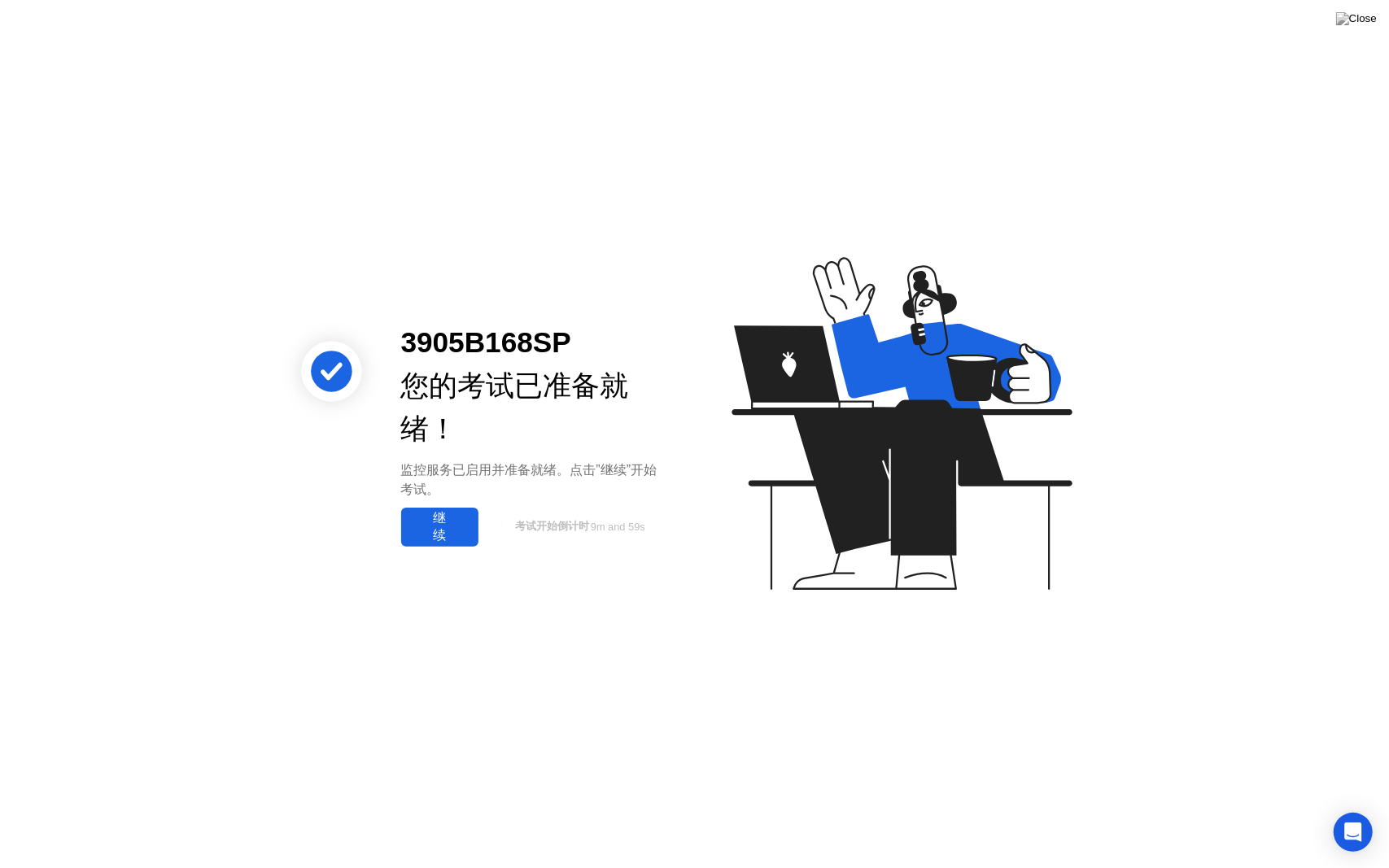
click at [471, 527] on div "继续" at bounding box center [439, 527] width 68 height 34
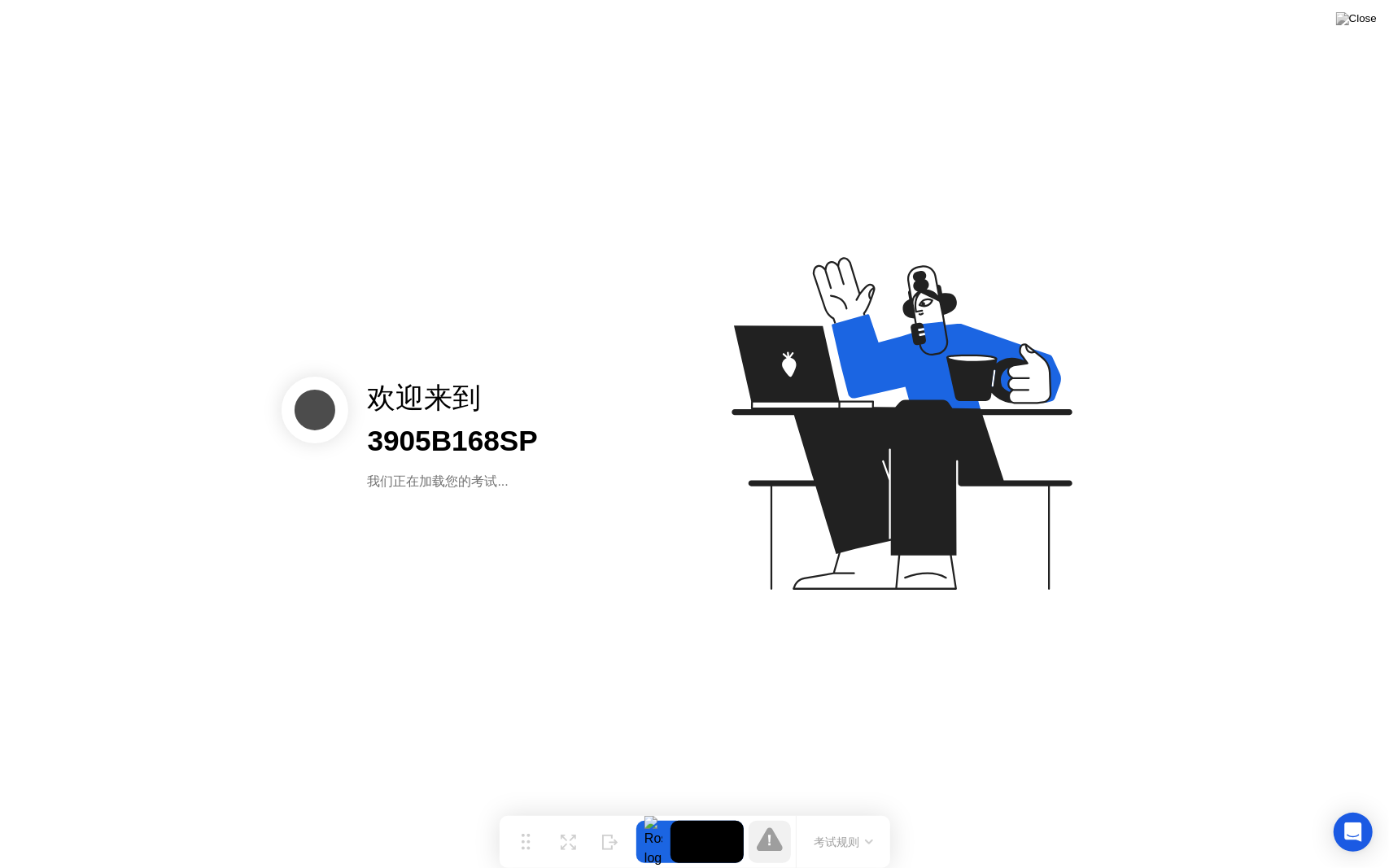
click at [847, 848] on button "考试规则" at bounding box center [843, 842] width 68 height 17
